Goal: Task Accomplishment & Management: Manage account settings

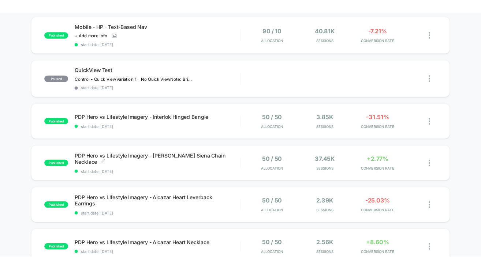
scroll to position [220, 0]
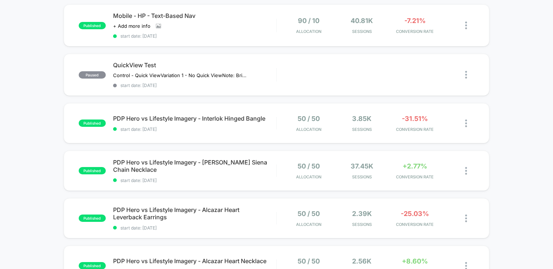
click at [54, 92] on div "published PDP - Price position update start date: [DATE] 75 / 25 Allocation 131…" at bounding box center [276, 163] width 553 height 606
click at [197, 83] on span "start date: [DATE]" at bounding box center [194, 85] width 163 height 5
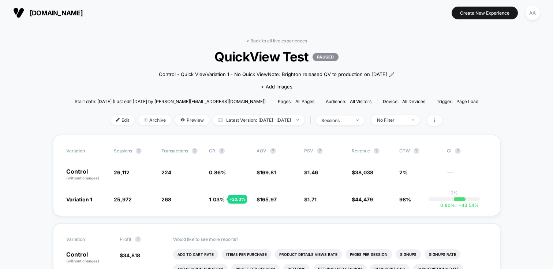
click at [332, 55] on p "PAUSED" at bounding box center [326, 57] width 26 height 8
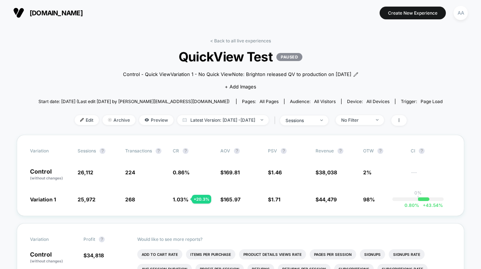
click at [292, 64] on span "QuickView Test PAUSED" at bounding box center [240, 56] width 363 height 15
click at [296, 52] on span "QuickView Test PAUSED" at bounding box center [240, 56] width 363 height 15
click at [407, 126] on span at bounding box center [398, 120] width 15 height 11
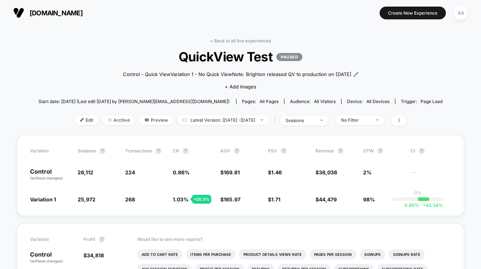
click at [287, 58] on p "PAUSED" at bounding box center [289, 57] width 26 height 8
click at [75, 125] on span "Edit" at bounding box center [87, 120] width 24 height 10
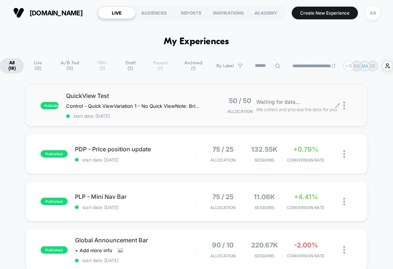
click at [346, 106] on div at bounding box center [348, 105] width 9 height 17
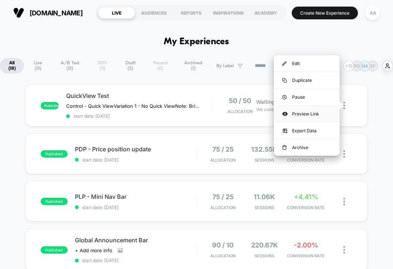
click at [320, 115] on div "Preview Link" at bounding box center [307, 114] width 66 height 16
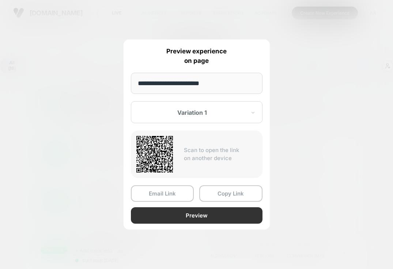
click at [204, 212] on button "Preview" at bounding box center [197, 216] width 132 height 16
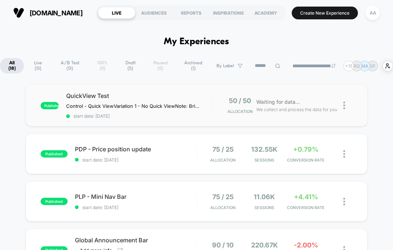
click at [345, 106] on img at bounding box center [345, 106] width 2 height 8
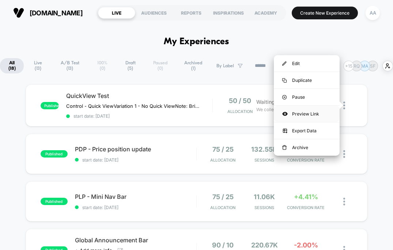
click at [317, 115] on div "Preview Link" at bounding box center [307, 114] width 66 height 16
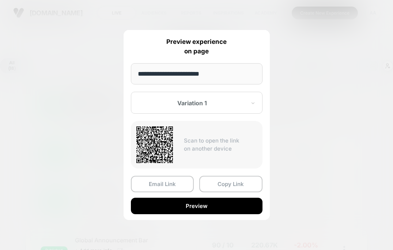
click at [243, 102] on div at bounding box center [193, 103] width 108 height 7
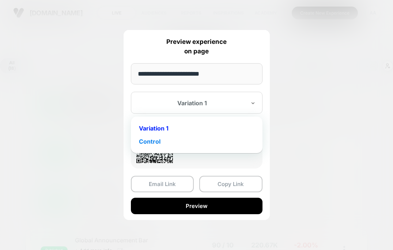
click at [227, 140] on div "Control" at bounding box center [197, 141] width 124 height 13
click at [240, 103] on div at bounding box center [193, 103] width 108 height 7
click at [234, 128] on div "Variation 1" at bounding box center [197, 128] width 124 height 13
click at [247, 103] on div "Variation 1" at bounding box center [197, 103] width 132 height 22
click at [241, 141] on div "Control" at bounding box center [197, 141] width 124 height 13
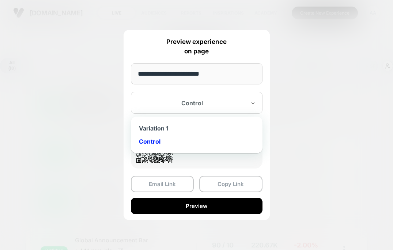
click at [247, 108] on div "Control" at bounding box center [197, 103] width 132 height 22
click at [238, 126] on div "Variation 1" at bounding box center [197, 128] width 124 height 13
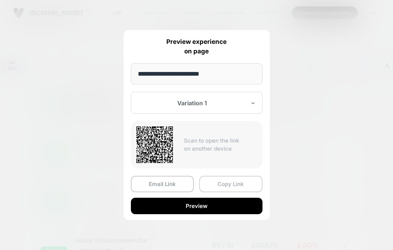
click at [235, 188] on button "Copy Link" at bounding box center [230, 184] width 63 height 16
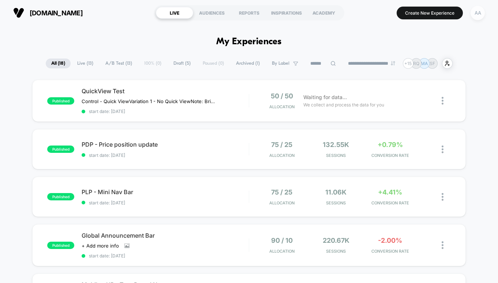
click at [481, 12] on div "AA" at bounding box center [478, 13] width 14 height 14
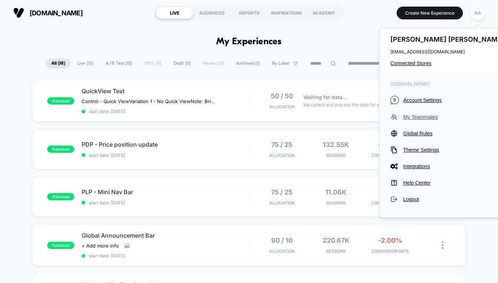
click at [412, 119] on span "My Teammates" at bounding box center [454, 117] width 103 height 6
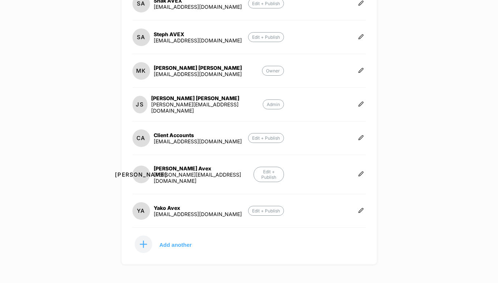
scroll to position [238, 0]
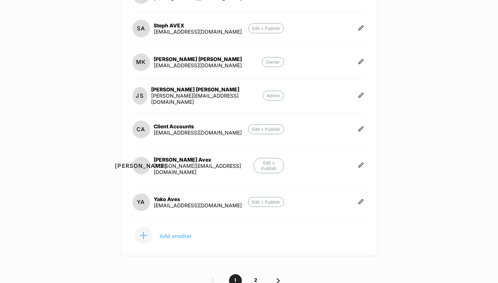
click at [172, 234] on p "Add another" at bounding box center [176, 236] width 32 height 4
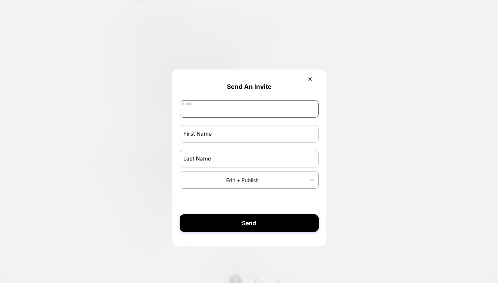
click at [210, 110] on input "email" at bounding box center [249, 109] width 139 height 18
type input "**********"
click at [199, 134] on input "text" at bounding box center [249, 134] width 139 height 18
type input "****"
click at [195, 164] on input "text" at bounding box center [249, 159] width 139 height 18
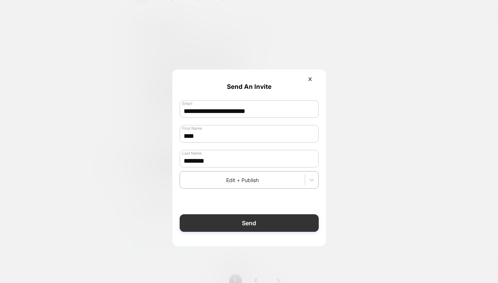
type input "********"
click at [283, 223] on button "Send" at bounding box center [249, 223] width 139 height 18
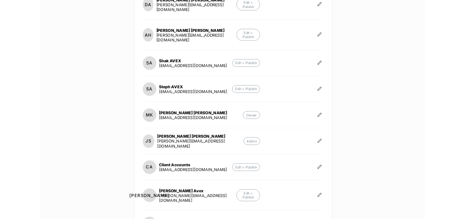
scroll to position [0, 0]
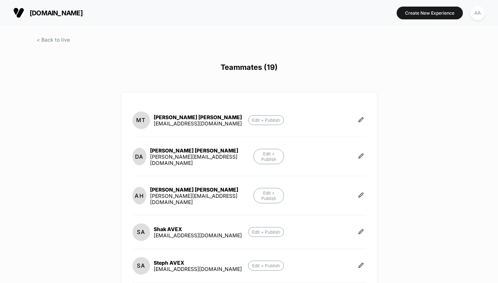
click at [230, 86] on div "brighton.com Create New Experience AA Teammates (19) MT Maddie Thumma maddie@av…" at bounding box center [249, 141] width 498 height 283
click at [39, 40] on span at bounding box center [53, 40] width 33 height 6
